Goal: Use online tool/utility: Utilize a website feature to perform a specific function

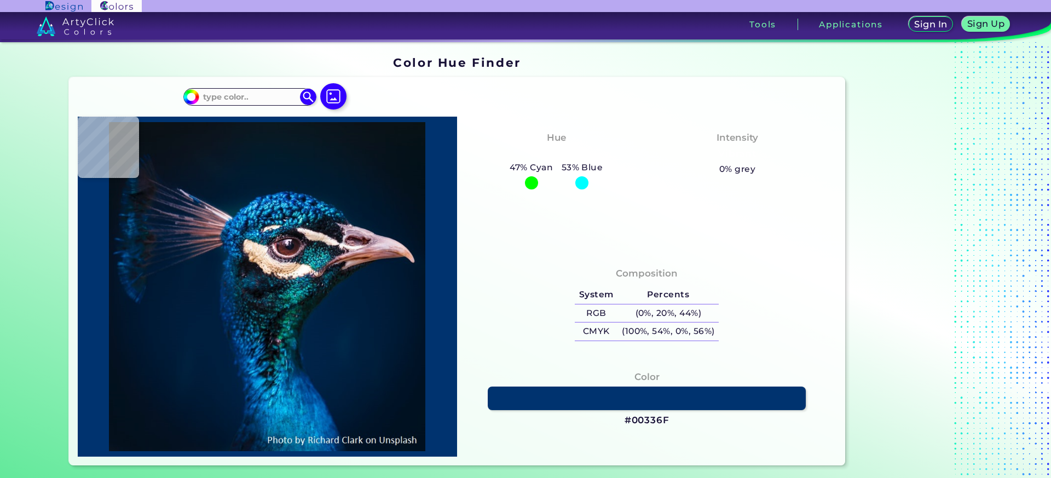
type input "#05121b"
type input "#05121B"
type input "#000000"
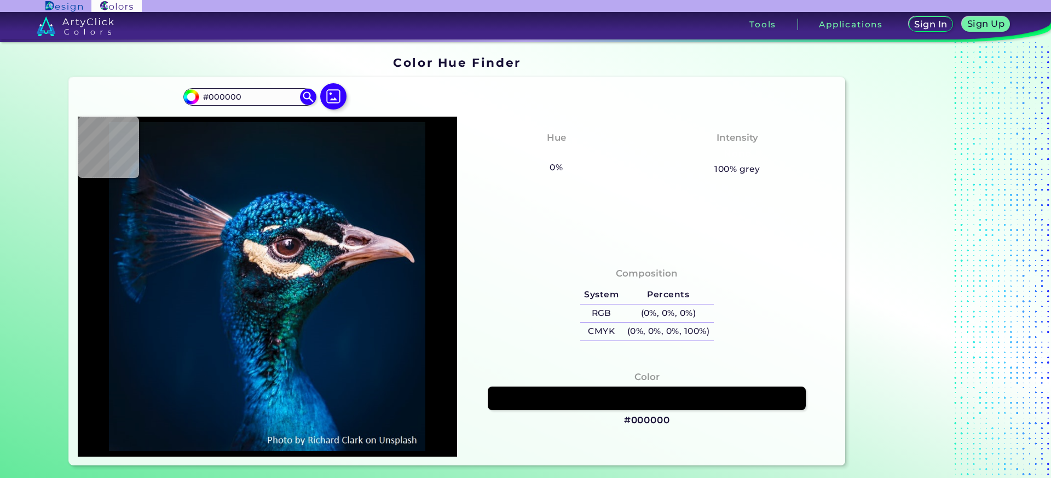
type input "#011120"
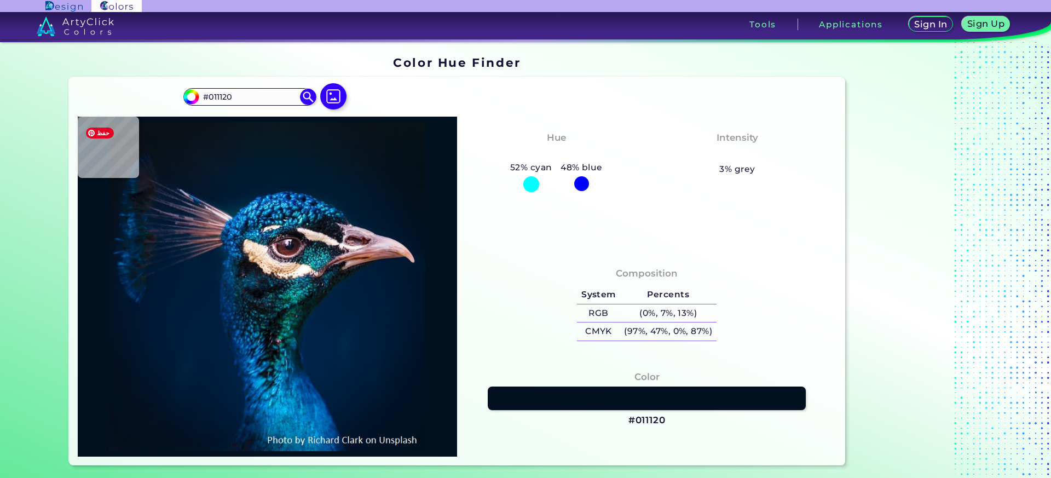
type input "#021526"
type input "#001830"
type input "#011b34"
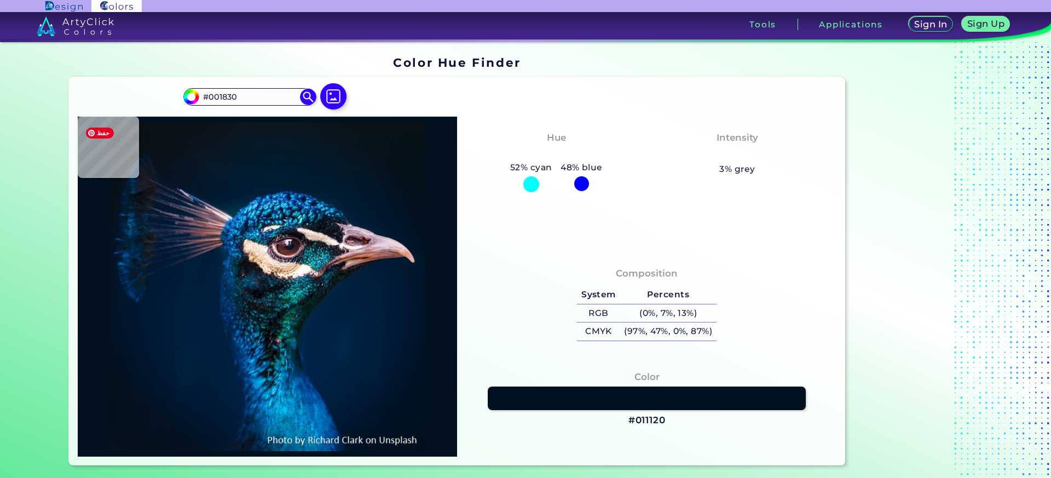
type input "#011B34"
type input "#011f3c"
type input "#011F3C"
type input "#032139"
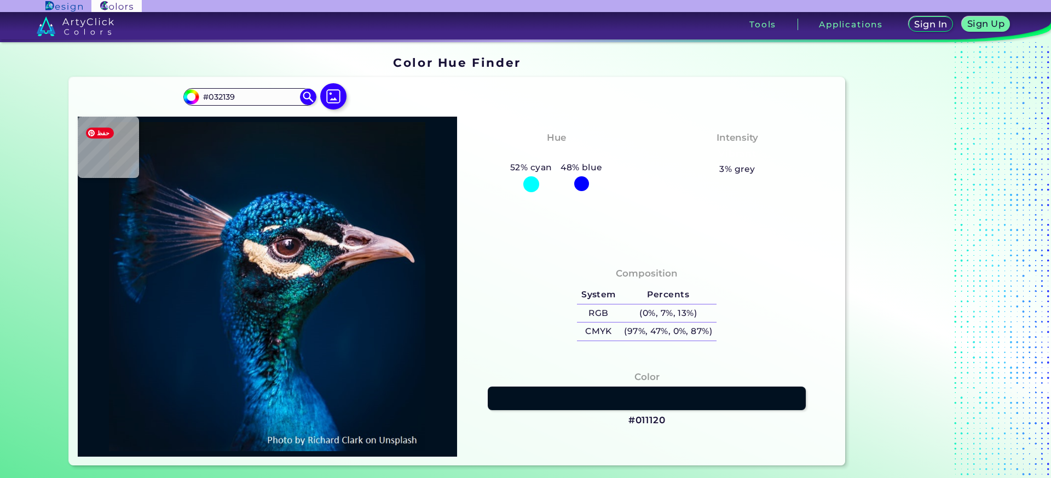
type input "#01203a"
type input "#01203A"
type input "#011d36"
type input "#011D36"
type input "#011d33"
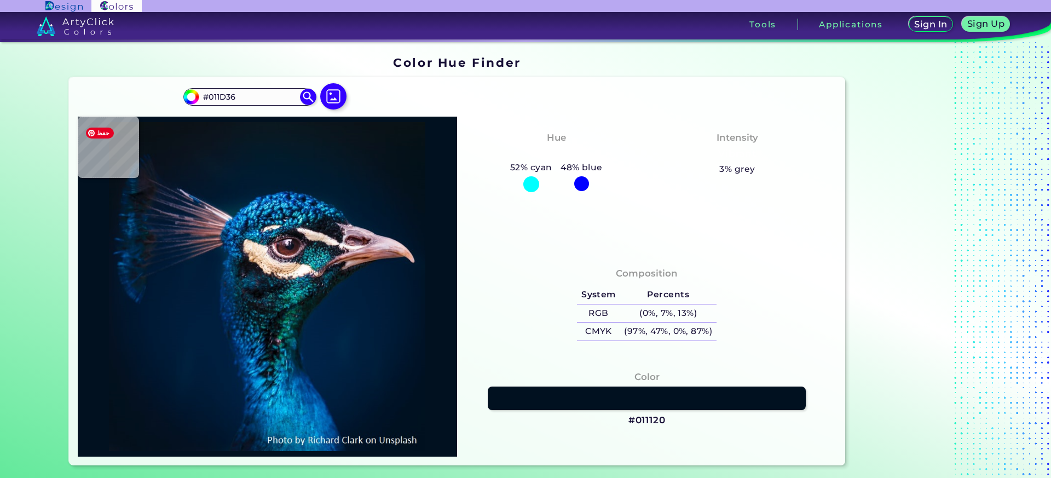
type input "#011D33"
type input "#001c32"
type input "#001C32"
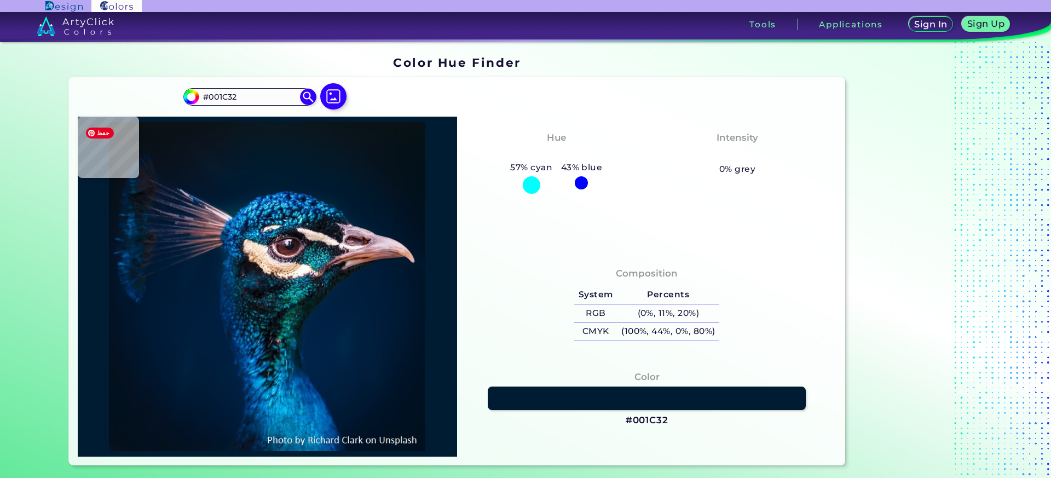
type input "#001c31"
type input "#001C31"
type input "#001b2e"
type input "#001B2E"
type input "#04192c"
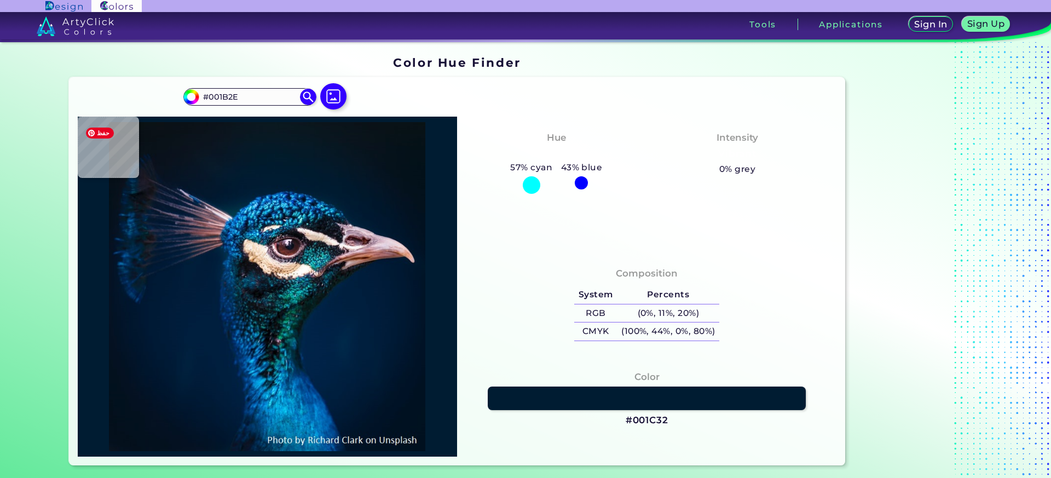
type input "#04192C"
type input "#081827"
type input "#091724"
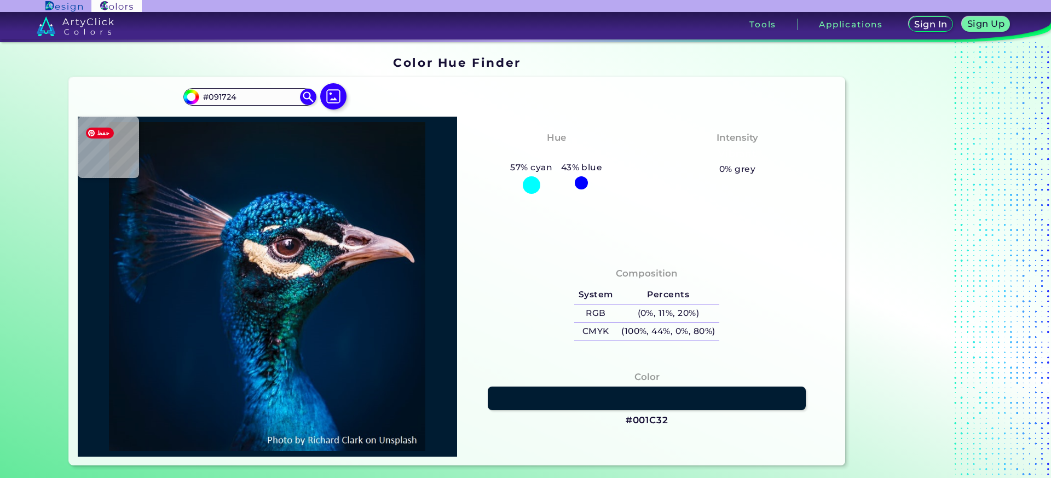
type input "#09131f"
type input "#09131F"
type input "#09121e"
type input "#09121E"
type input "#0a121d"
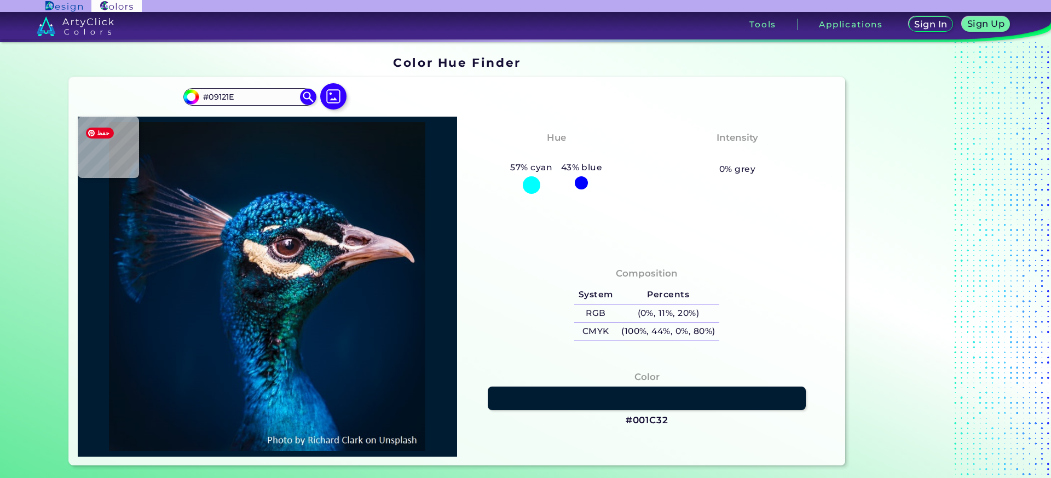
type input "#0A121D"
type input "#09111c"
type input "#09111C"
type input "#091118"
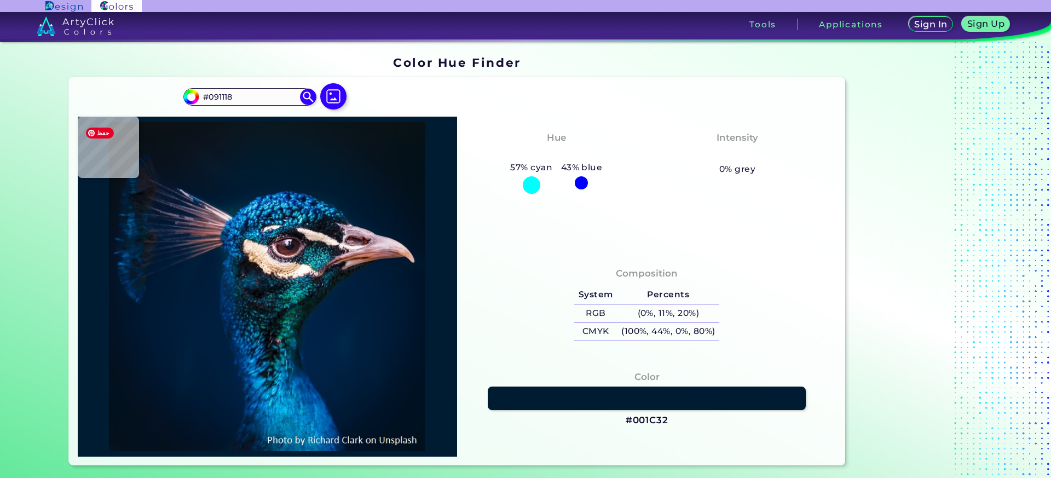
type input "#091219"
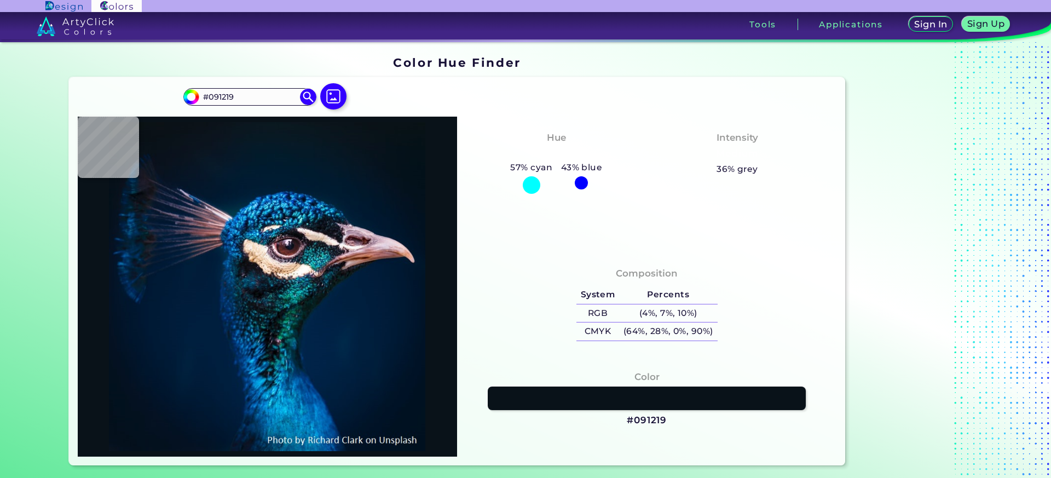
type input "#0a131a"
type input "#0A131A"
type input "#03152a"
type input "#03152A"
type input "#09111c"
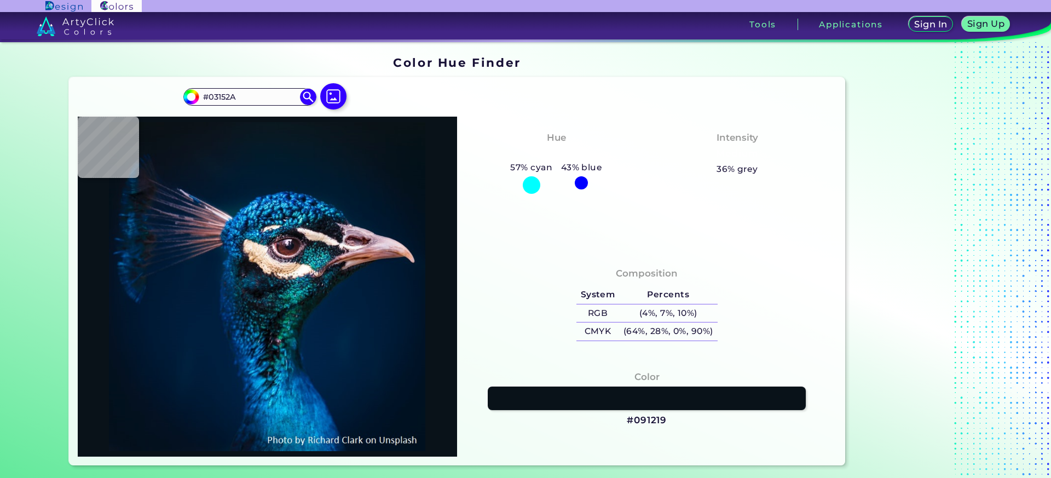
type input "#09111C"
type input "#09131f"
type input "#09131F"
type input "#081424"
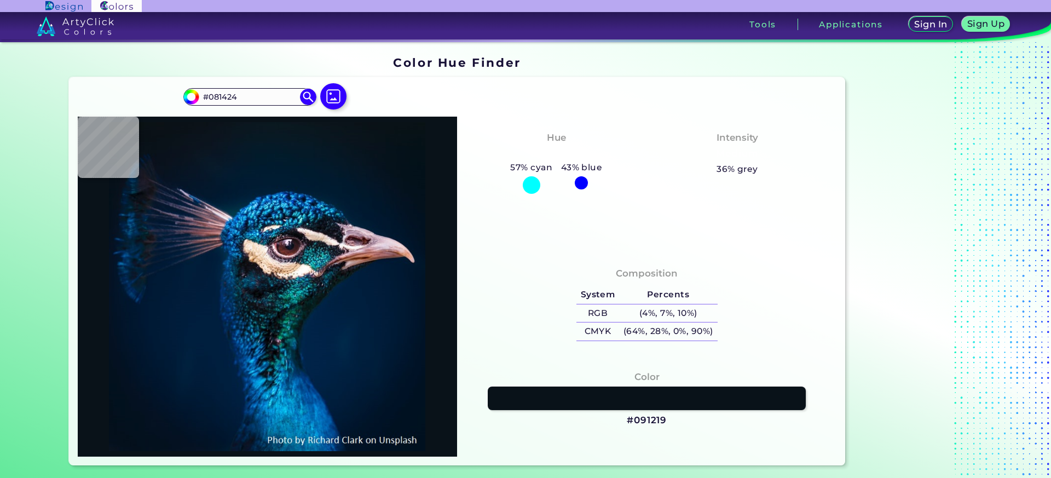
type input "#061528"
type input "#05172b"
type input "#05172B"
type input "#03182d"
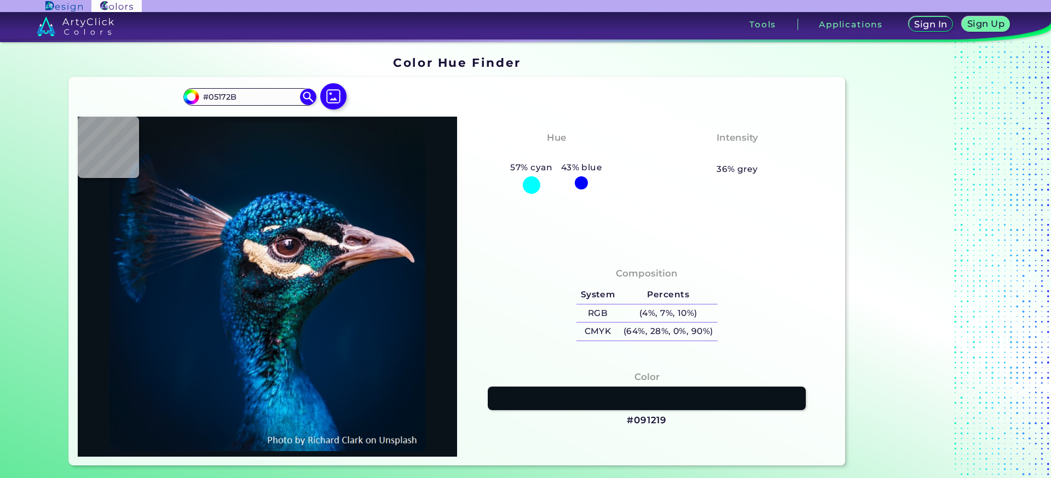
type input "#03182D"
type input "#011931"
type input "#001d35"
type input "#001D35"
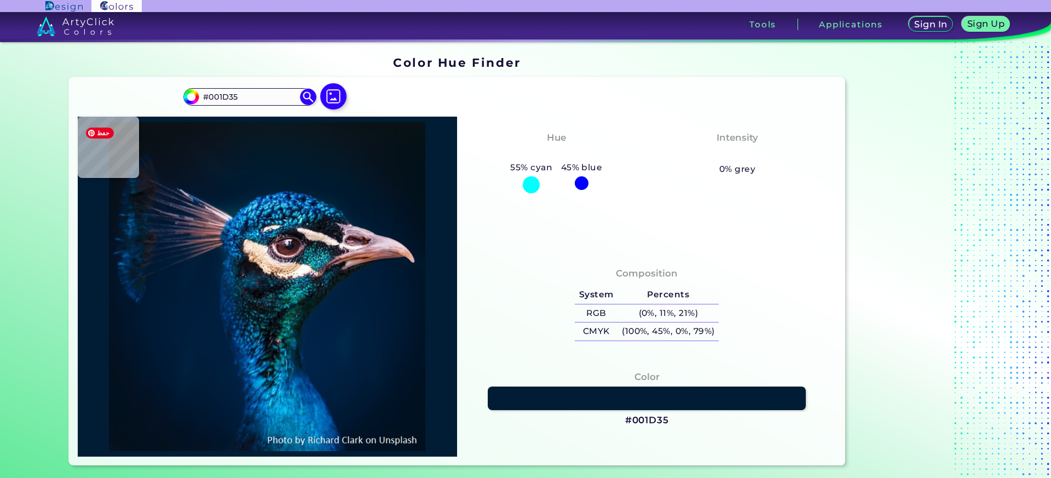
type input "#00213c"
type input "#00213C"
type input "#002940"
type input "#5fd7fc"
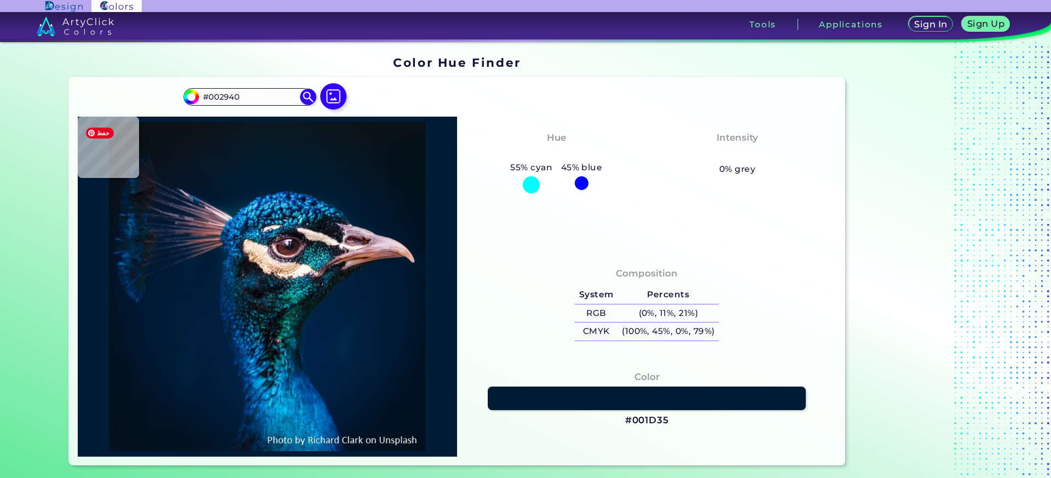
type input "#5FD7FC"
type input "#003e7b"
type input "#003E7B"
type input "#11a9dc"
type input "#11A9DC"
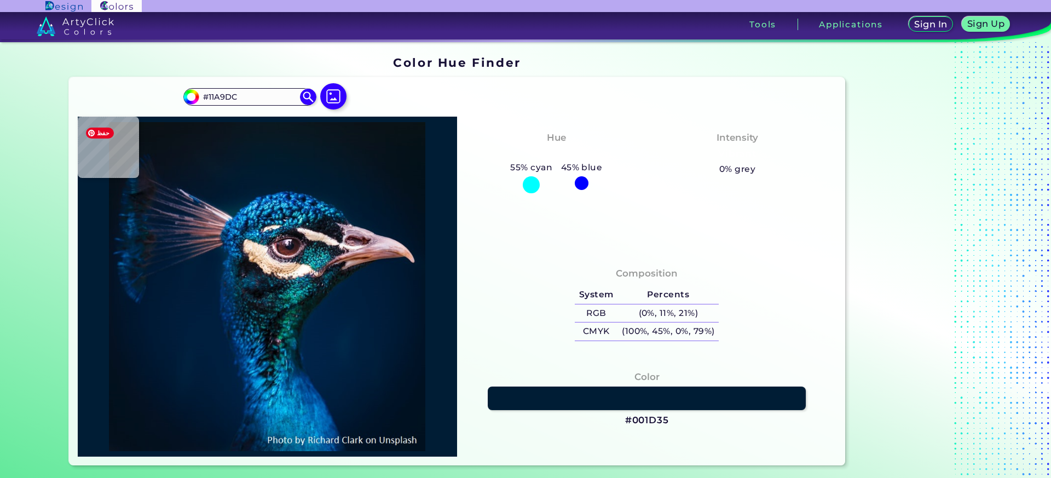
type input "#0165a2"
type input "#0165A2"
type input "#002d50"
type input "#002D50"
type input "#011b3f"
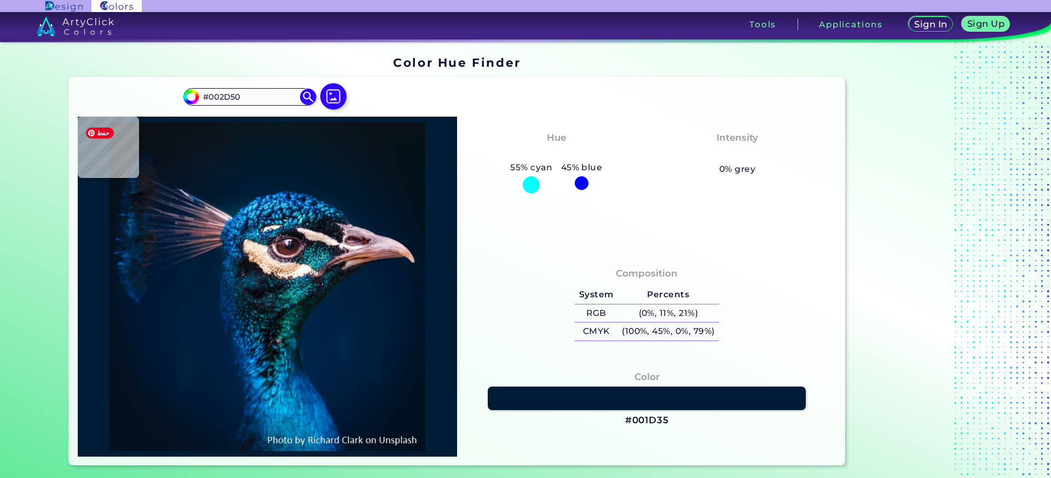
type input "#011B3F"
type input "#1f85bd"
type input "#1F85BD"
type input "#0d8eca"
type input "#0D8ECA"
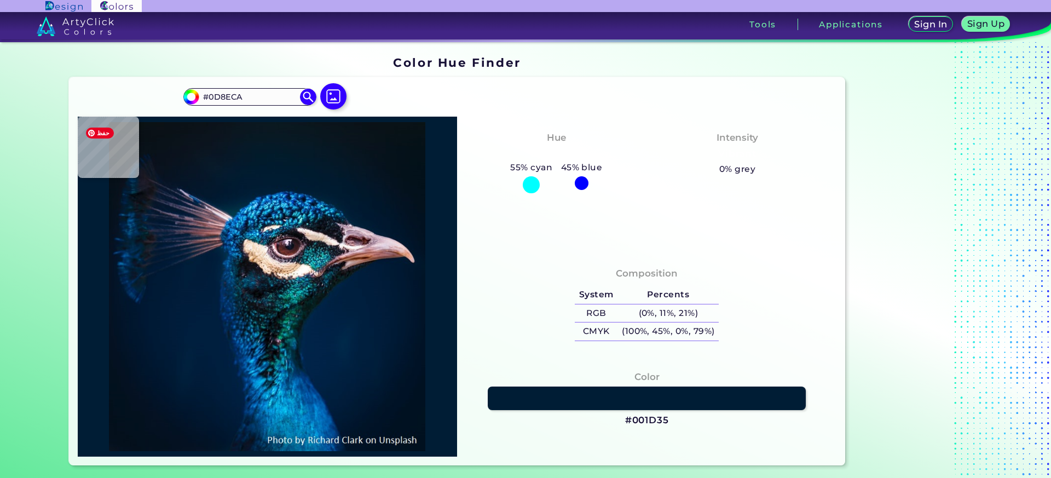
type input "#1672ac"
type input "#1672AC"
type input "#005179"
type input "#27a0ba"
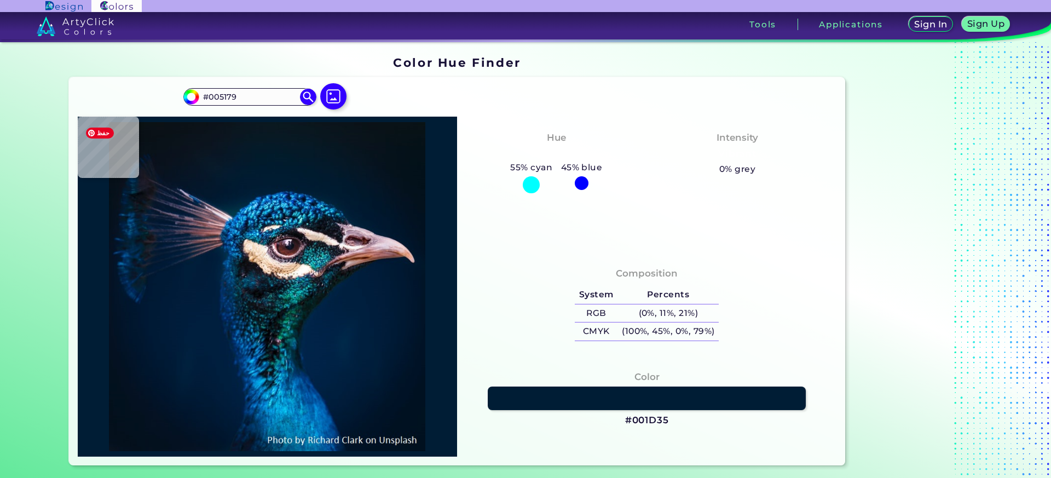
type input "#27A0BA"
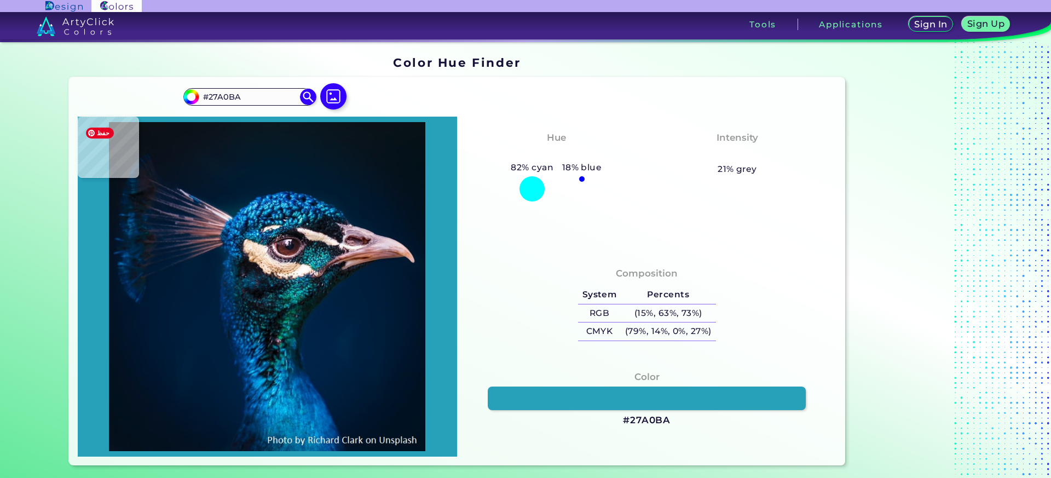
click at [273, 217] on div at bounding box center [268, 287] width 380 height 340
type input "#005179"
type input "#36c6db"
type input "#36C6DB"
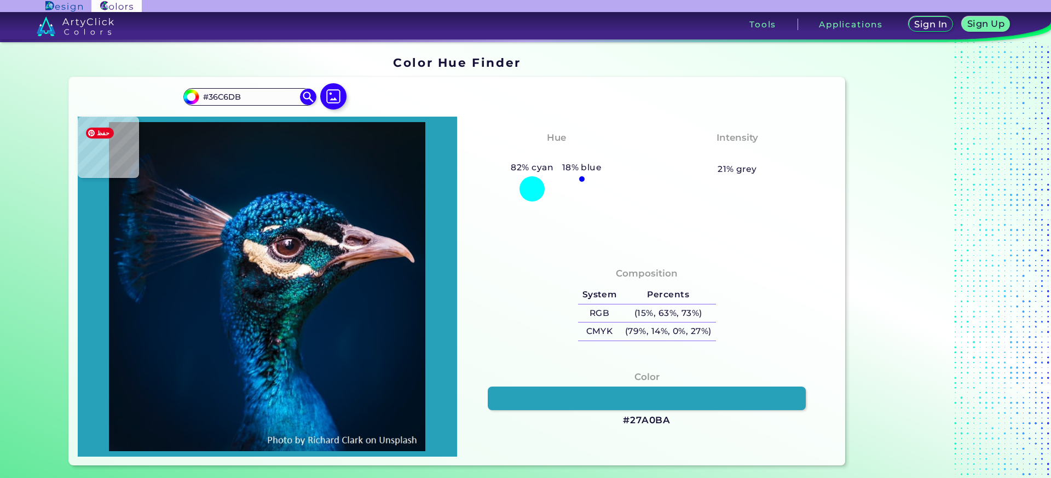
type input "#289bb6"
type input "#289BB6"
type input "#04101a"
type input "#04101A"
type input "#05273f"
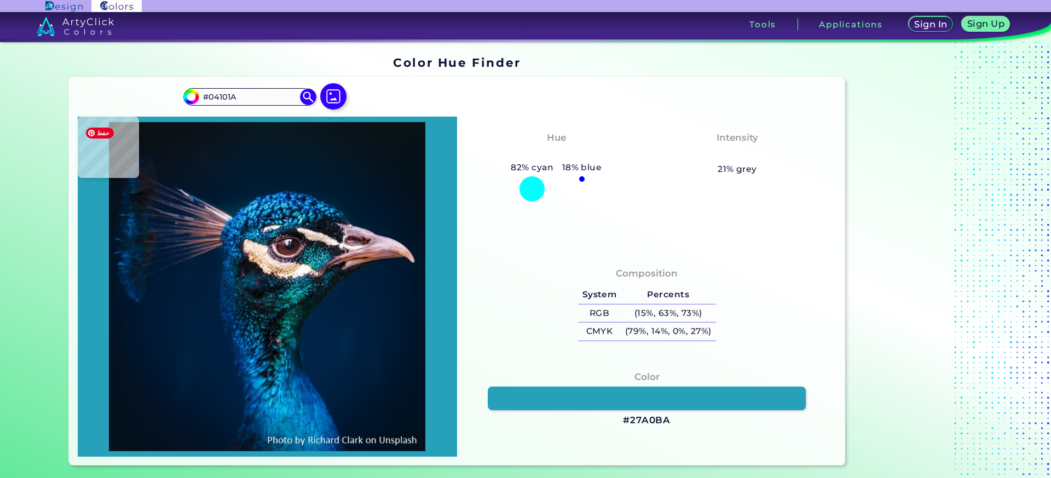
type input "#05273F"
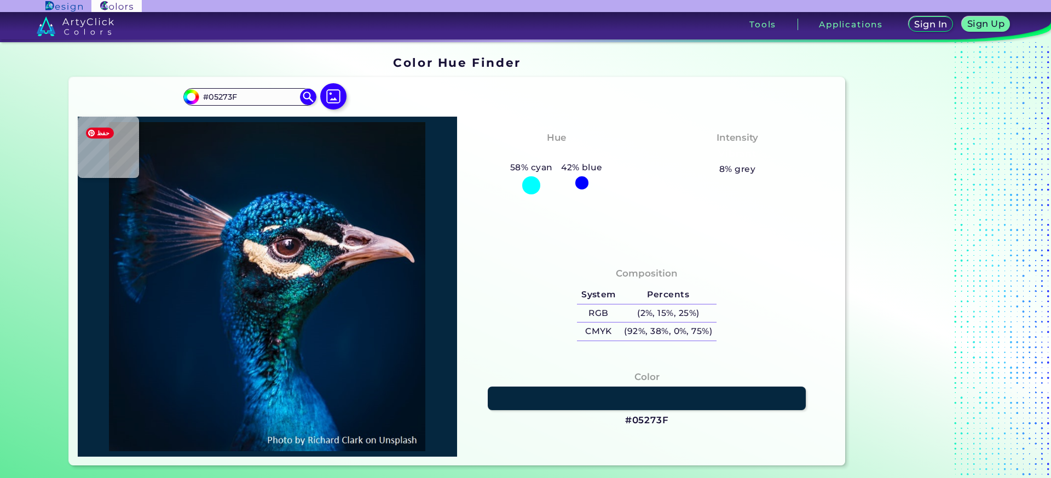
type input "#5ed3e2"
type input "#5ED3E2"
type input "#0f6696"
type input "#0F6696"
type input "#147c9d"
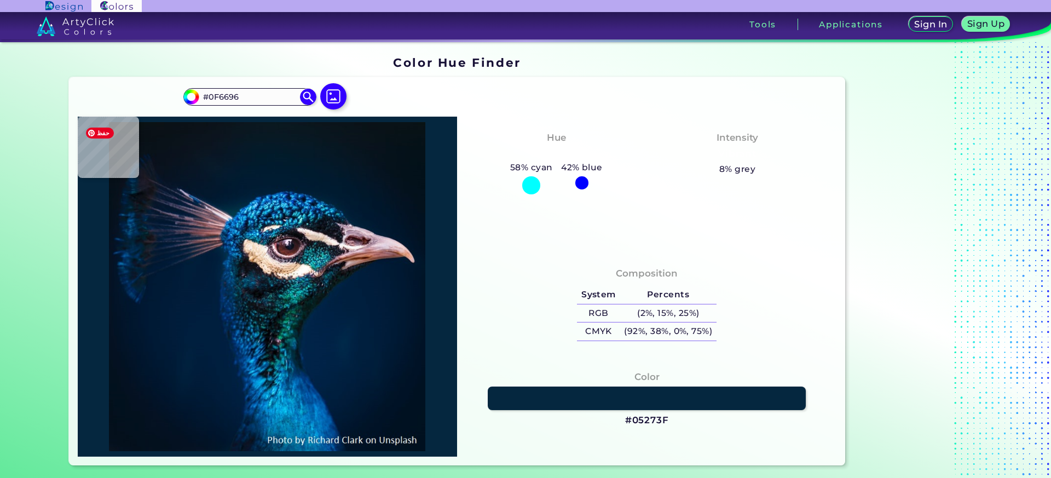
type input "#147C9D"
type input "#022d50"
type input "#022D50"
type input "#001b34"
type input "#001B34"
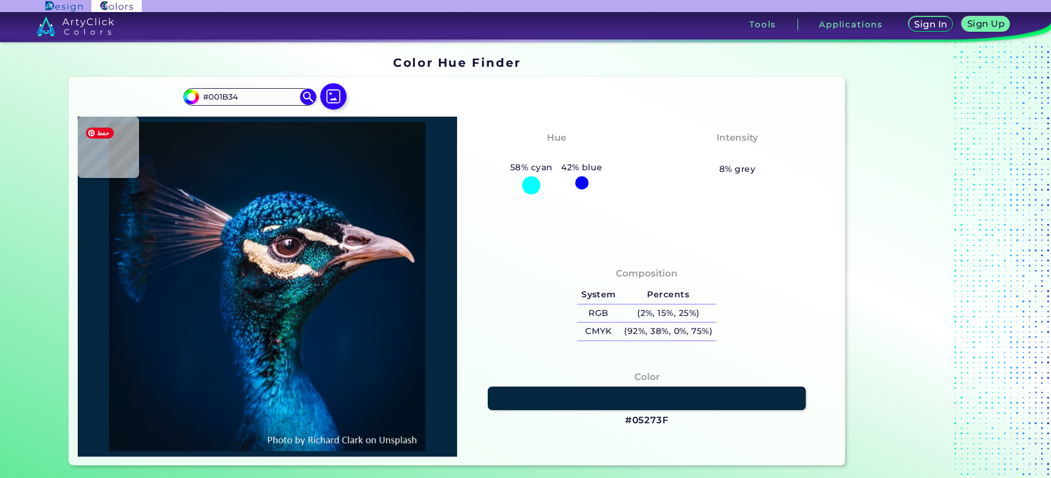
type input "#00192f"
type input "#00192F"
type input "#00182e"
type input "#00182E"
type input "#00162b"
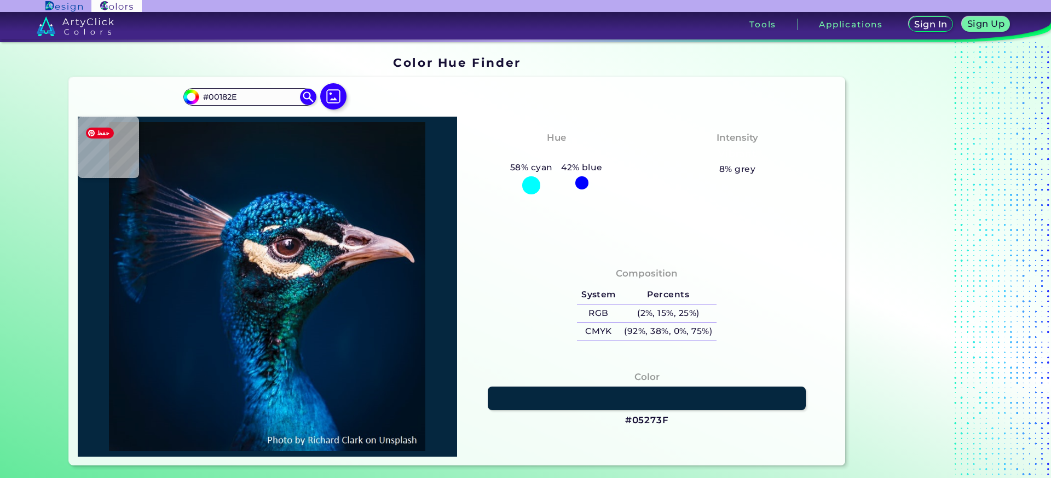
type input "#00162B"
type input "#001729"
type input "#00162b"
type input "#00162B"
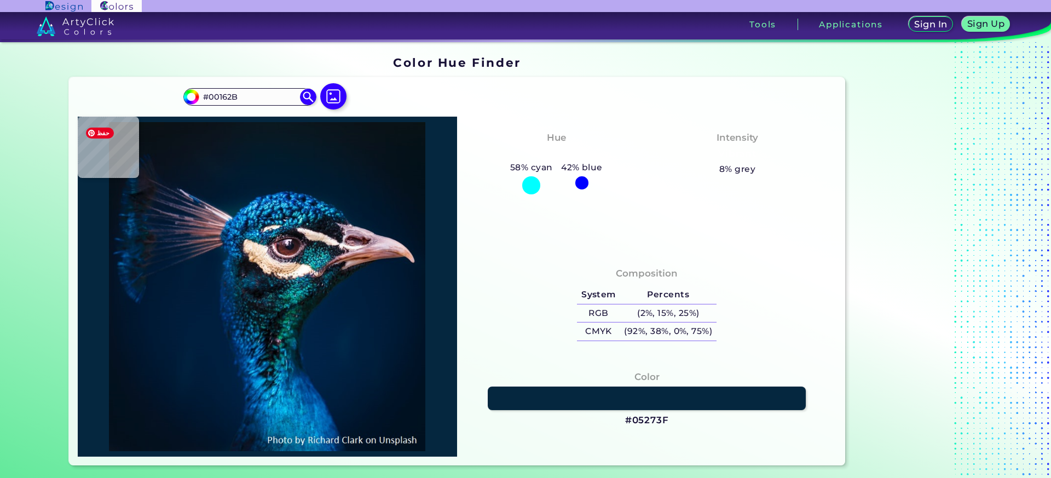
type input "#00152a"
type input "#00152A"
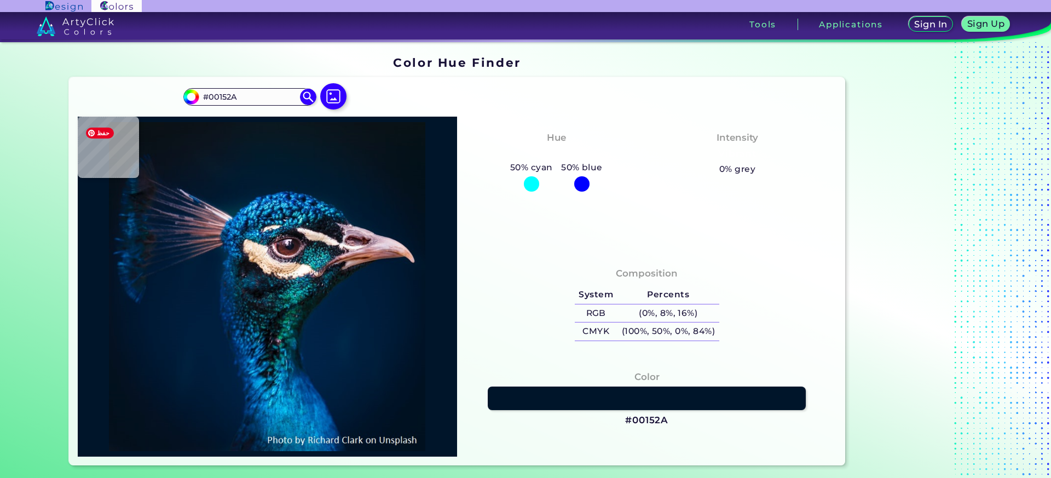
type input "#01162b"
type input "#01162B"
type input "#00162b"
type input "#00162B"
type input "#01152c"
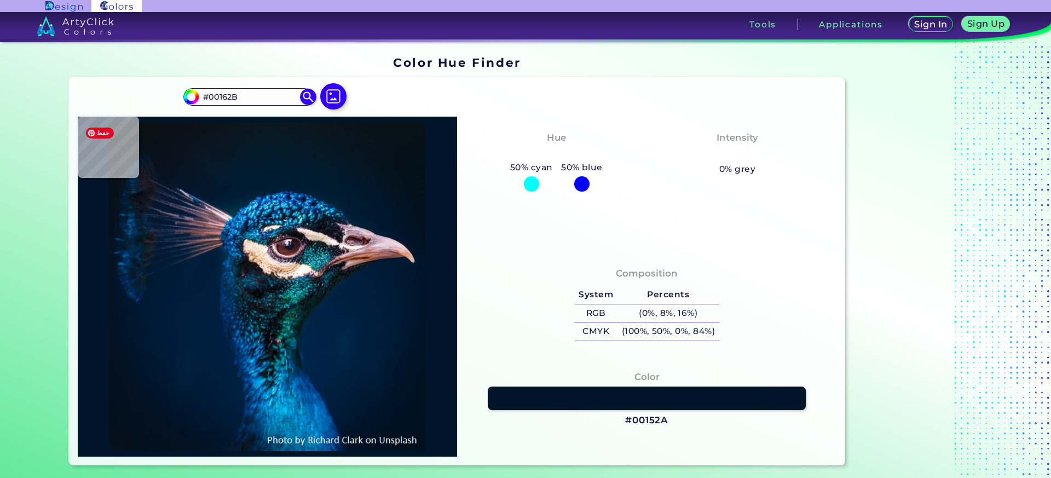
type input "#01152C"
type input "#02162a"
type input "#02162A"
type input "#121a2e"
type input "#121A2E"
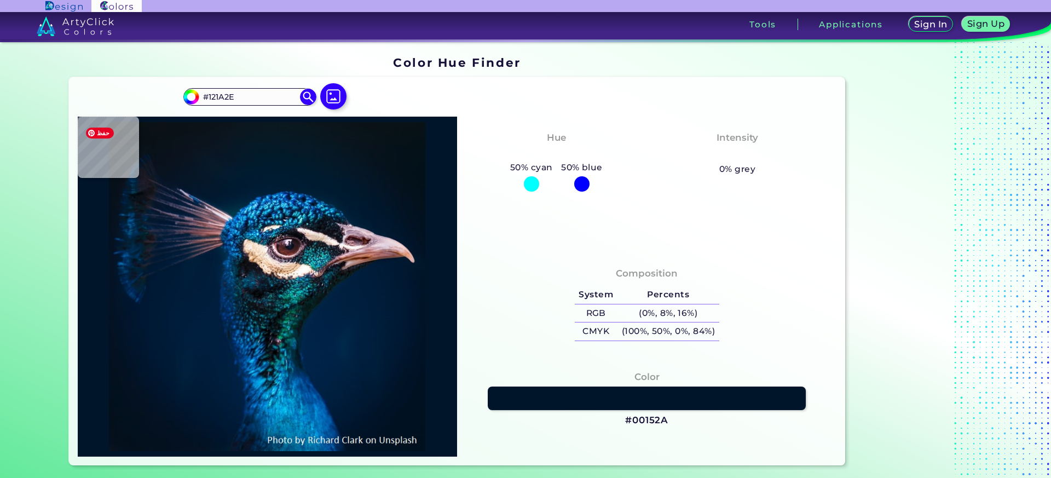
type input "#e0d2e3"
type input "#E0D2E3"
type input "#dbbdca"
type input "#DBBDCA"
type input "#c9846c"
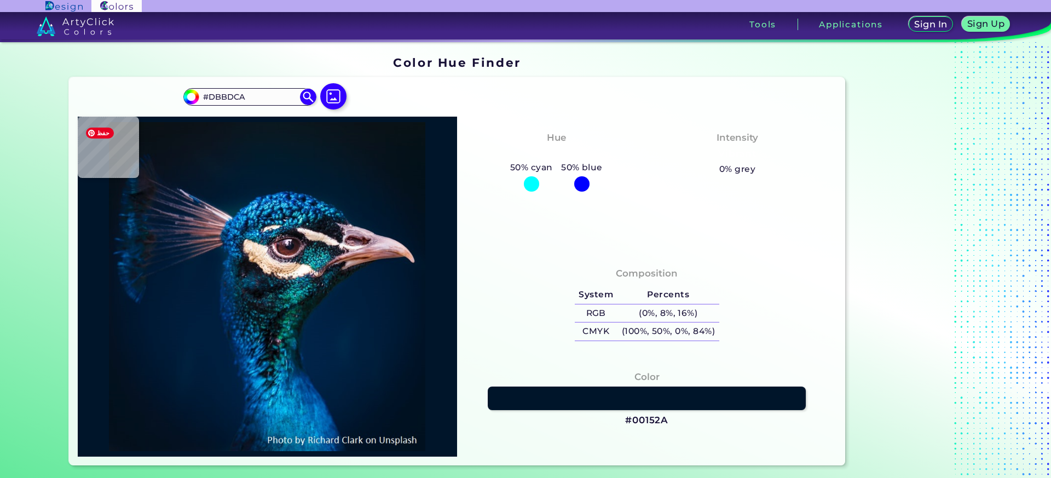
type input "#C9846C"
type input "#c6826f"
type input "#C6826F"
type input "#713a20"
type input "#713A20"
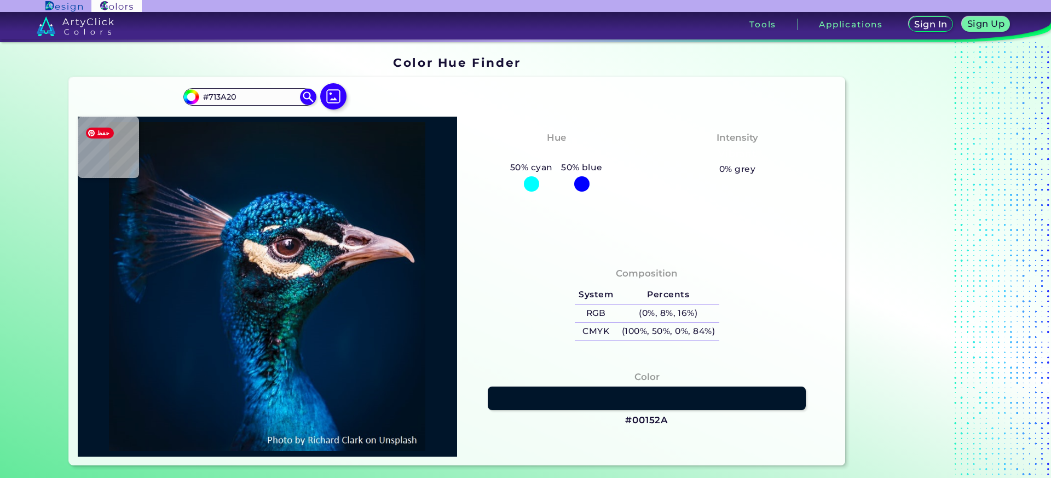
type input "#916457"
type input "#966559"
type input "#471b11"
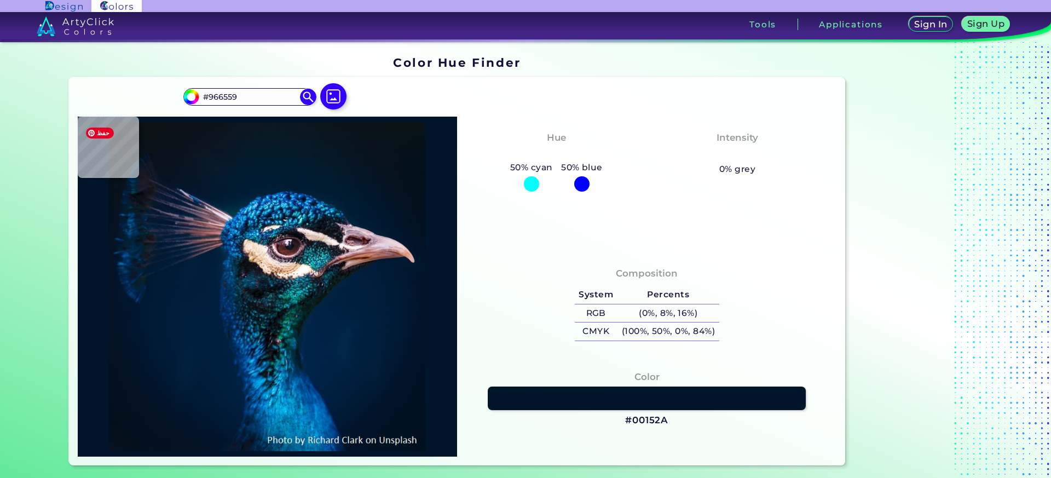
type input "#471B11"
type input "#9e7983"
type input "#9E7983"
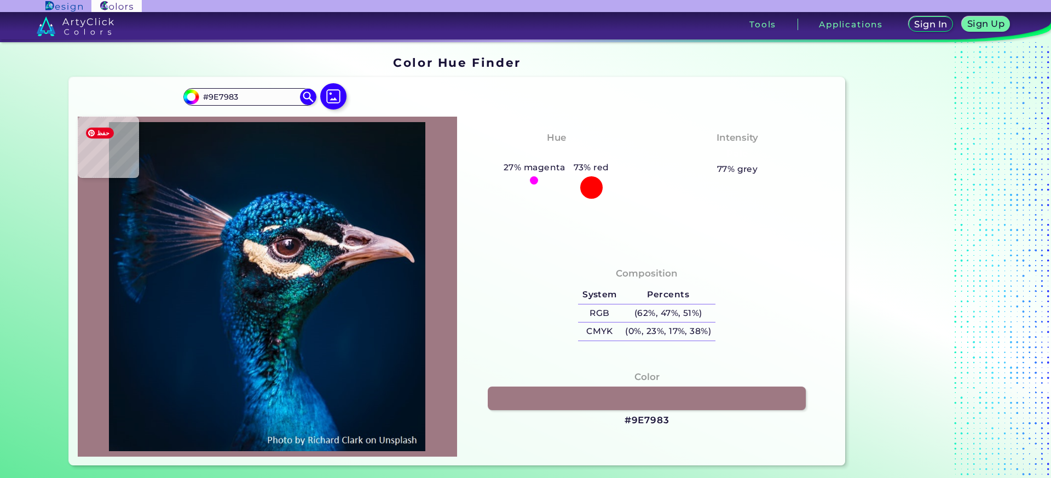
type input "#3d6b79"
type input "#3D6B79"
type input "#55b7c7"
type input "#55B7C7"
type input "#4fb1be"
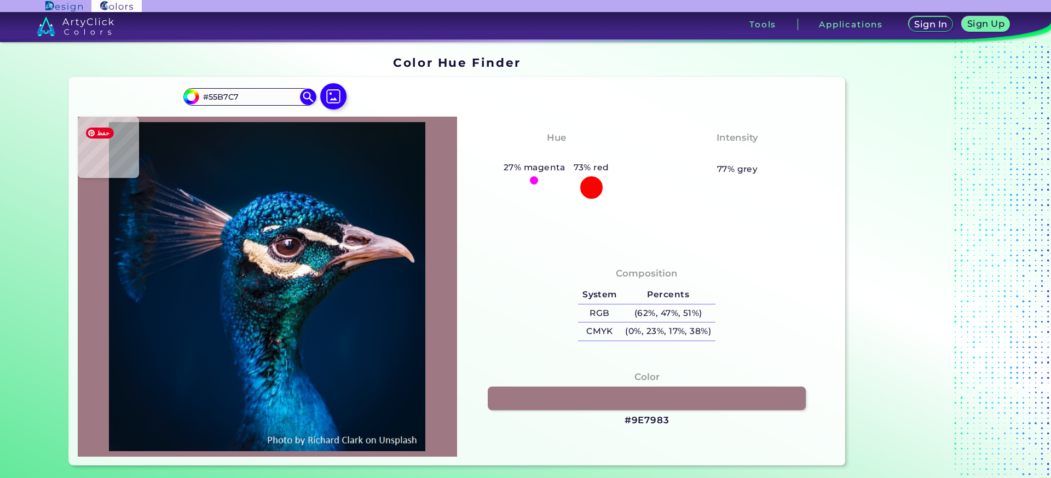
type input "#4FB1BE"
type input "#247f7e"
type input "#247F7E"
type input "#3c8184"
type input "#3C8184"
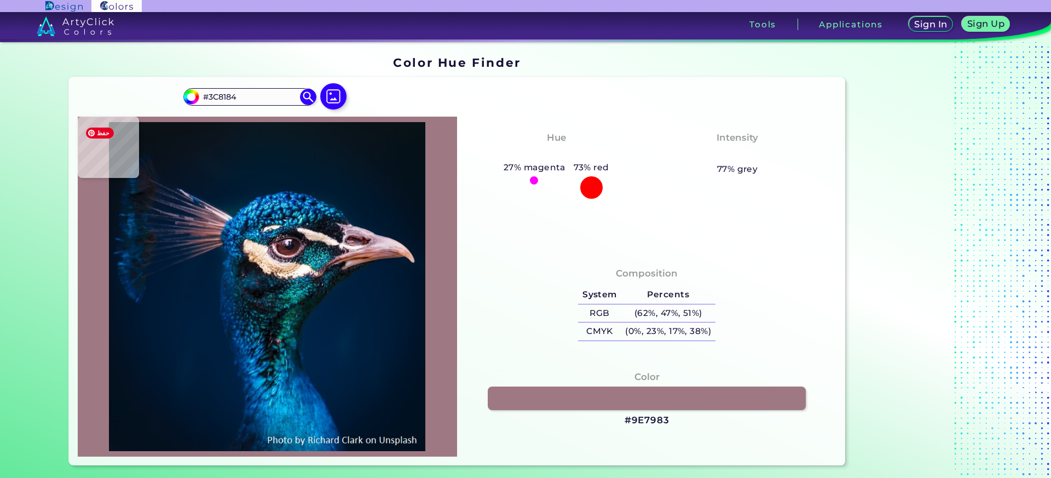
type input "#224657"
type input "#316676"
type input "#338b95"
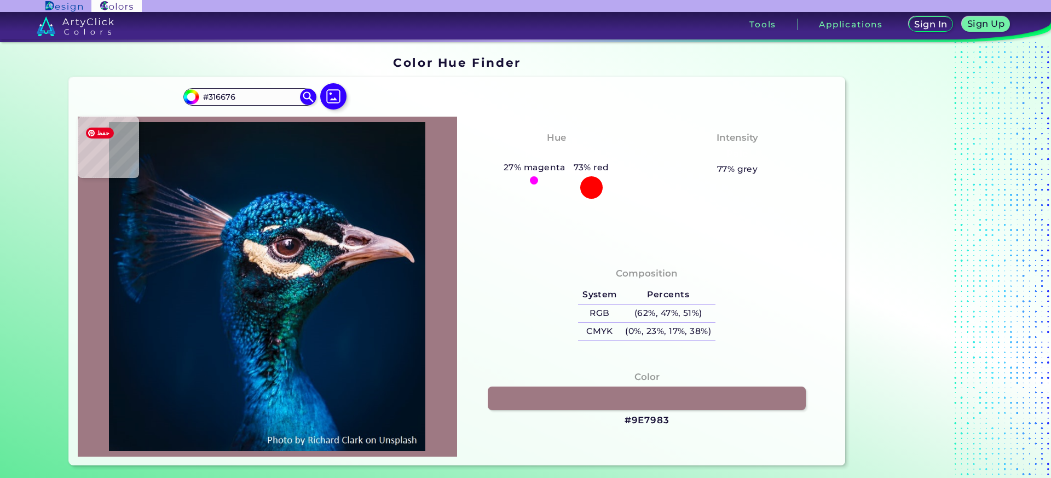
type input "#338B95"
type input "#116470"
type input "#02303c"
type input "#02303C"
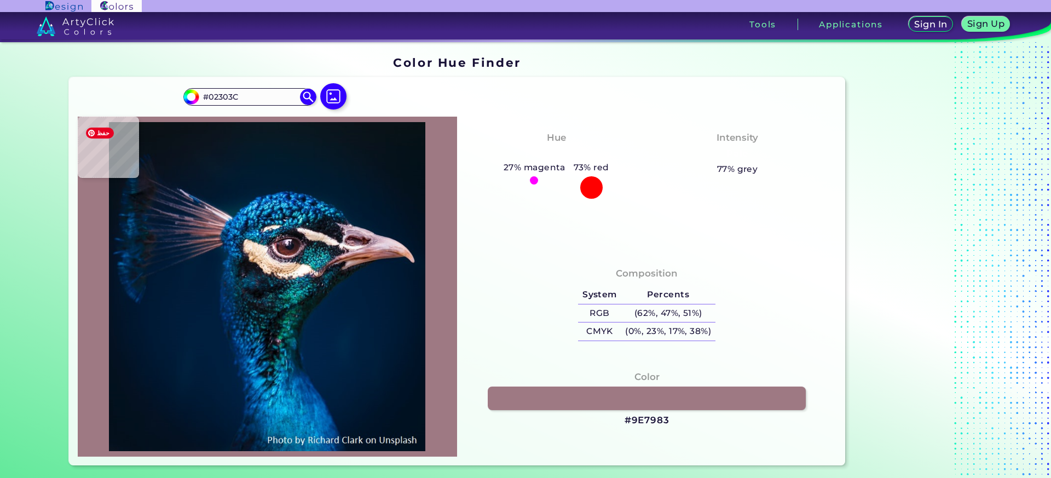
type input "#0c3c43"
type input "#0C3C43"
type input "#0d464f"
type input "#0D464F"
type input "#2c767b"
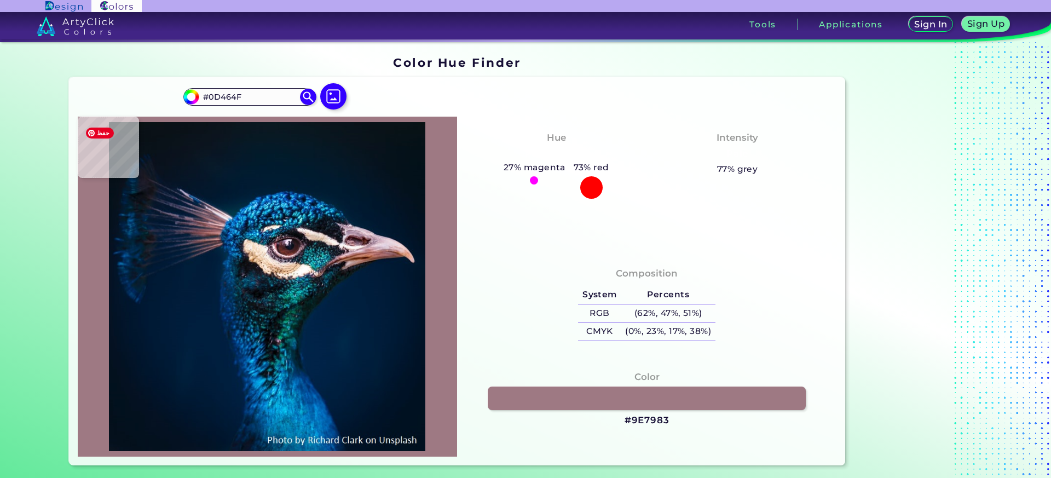
type input "#2C767B"
type input "#175666"
type input "#03273f"
type input "#03273F"
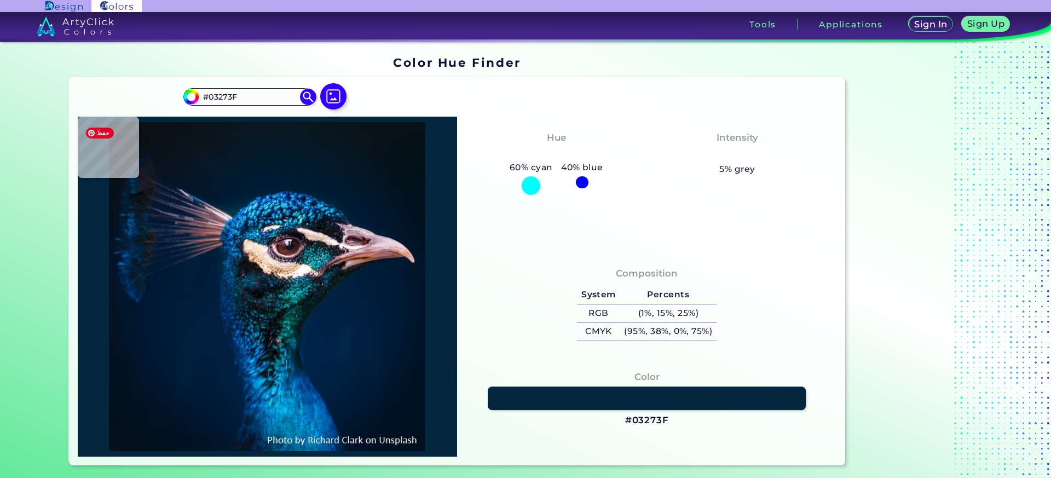
type input "#2a5064"
type input "#2A5064"
type input "#1f6c72"
type input "#1F6C72"
type input "#1c5661"
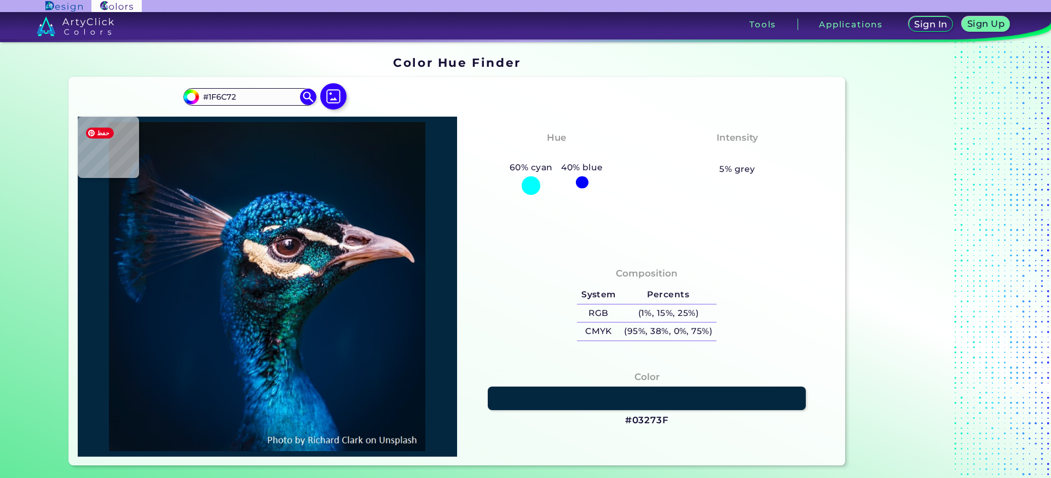
type input "#1C5661"
type input "#192232"
type input "#1b1826"
type input "#1B1826"
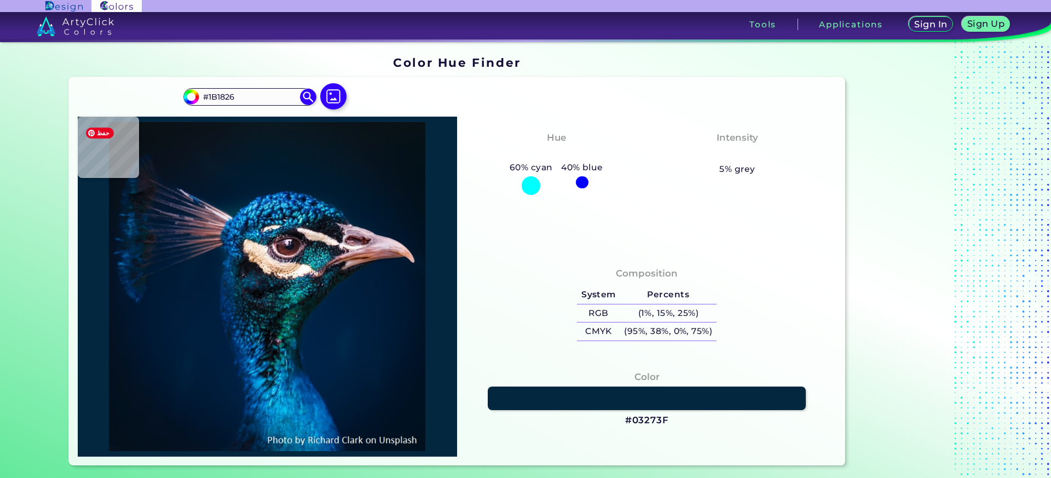
type input "#935141"
type input "#84594b"
type input "#84594B"
type input "#9c716b"
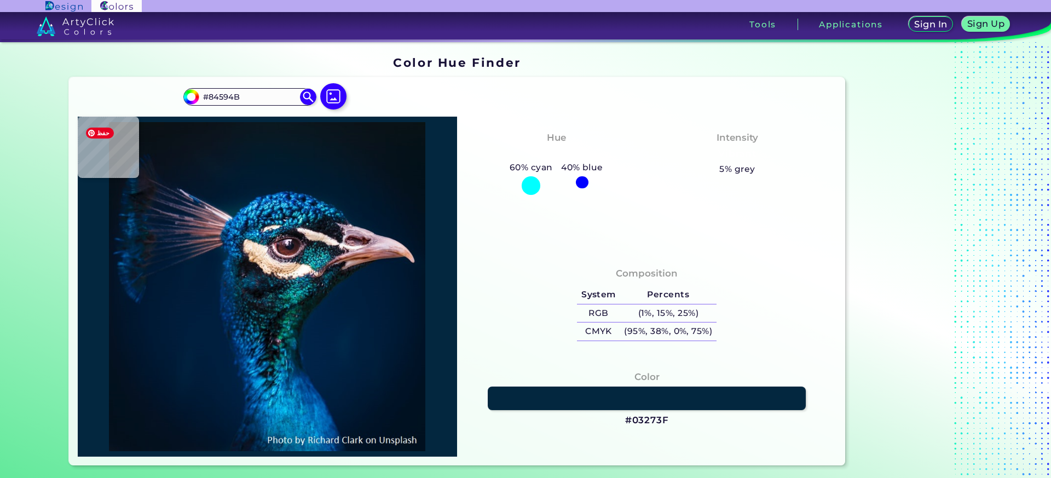
type input "#9C716B"
type input "#0b1516"
type input "#0B1516"
